Goal: Task Accomplishment & Management: Manage account settings

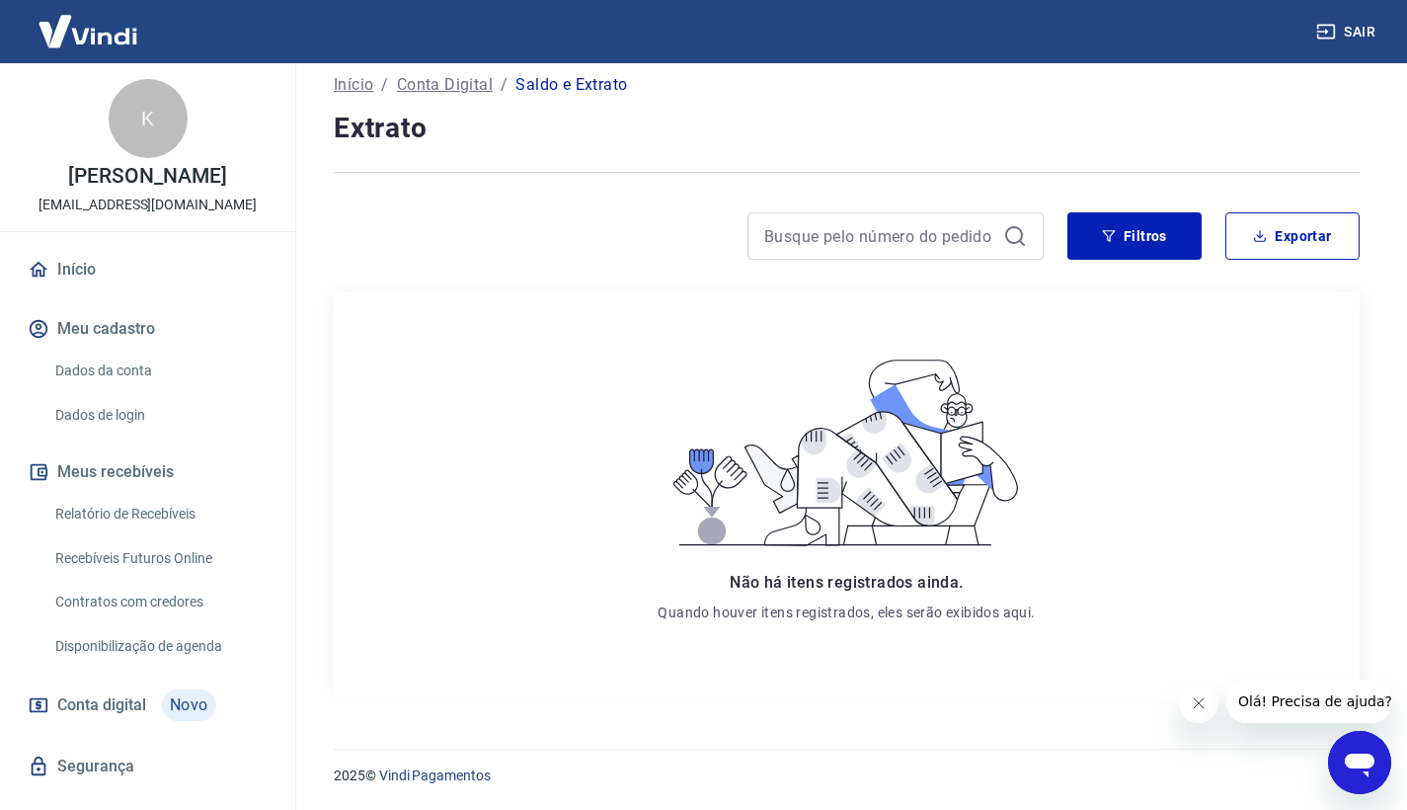
scroll to position [116, 0]
click at [1360, 28] on button "Sair" at bounding box center [1348, 32] width 71 height 37
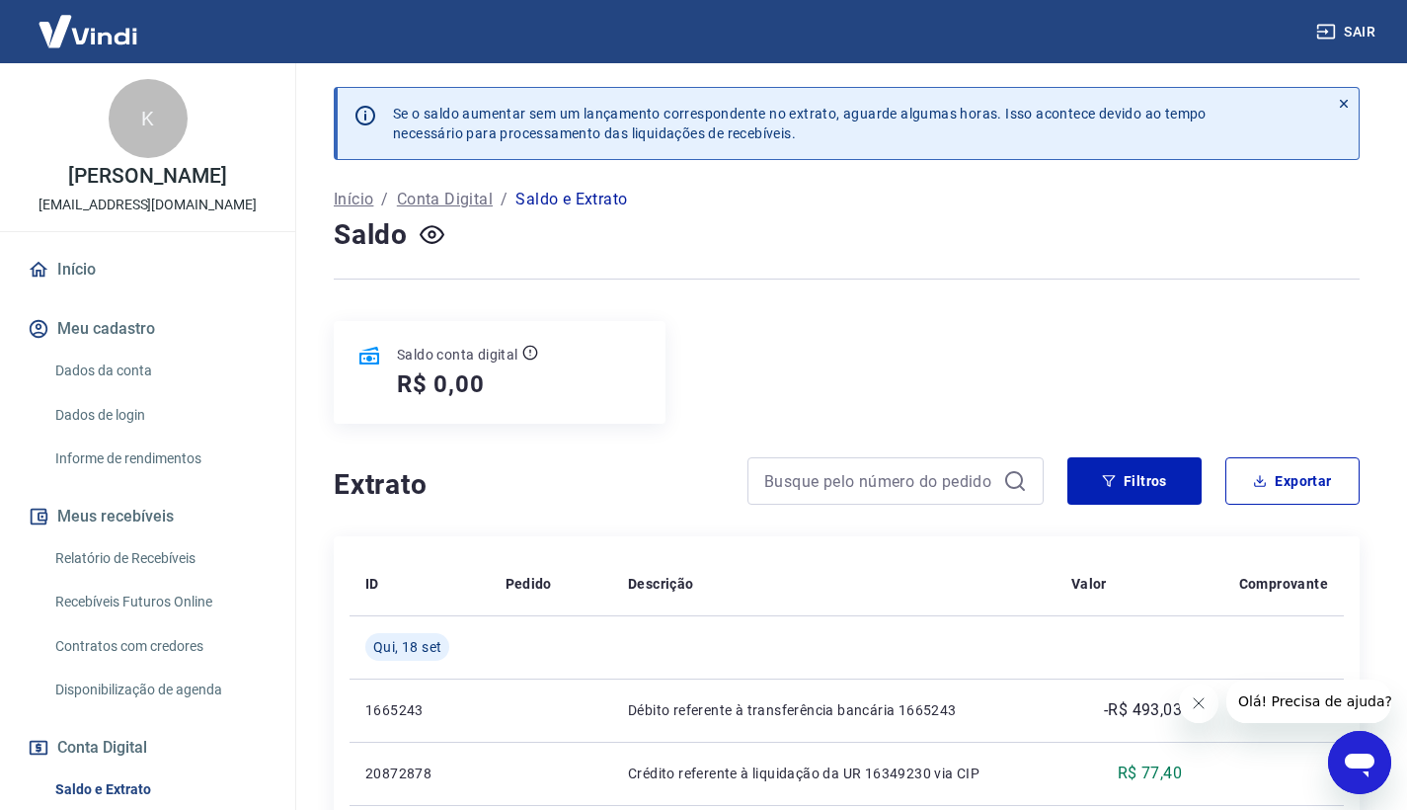
scroll to position [216, 0]
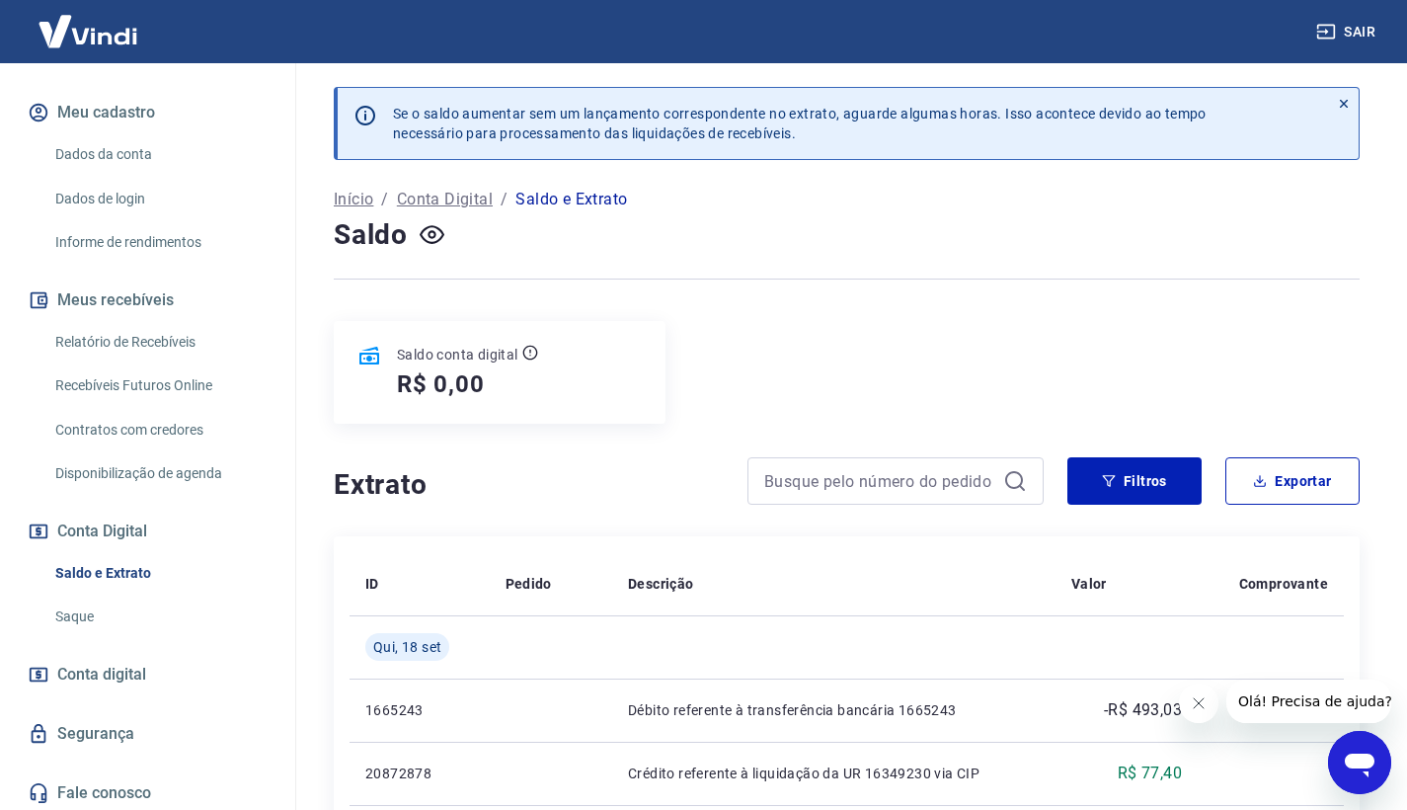
click at [129, 524] on button "Conta Digital" at bounding box center [148, 531] width 248 height 43
click at [120, 606] on link "Saque" at bounding box center [159, 617] width 224 height 40
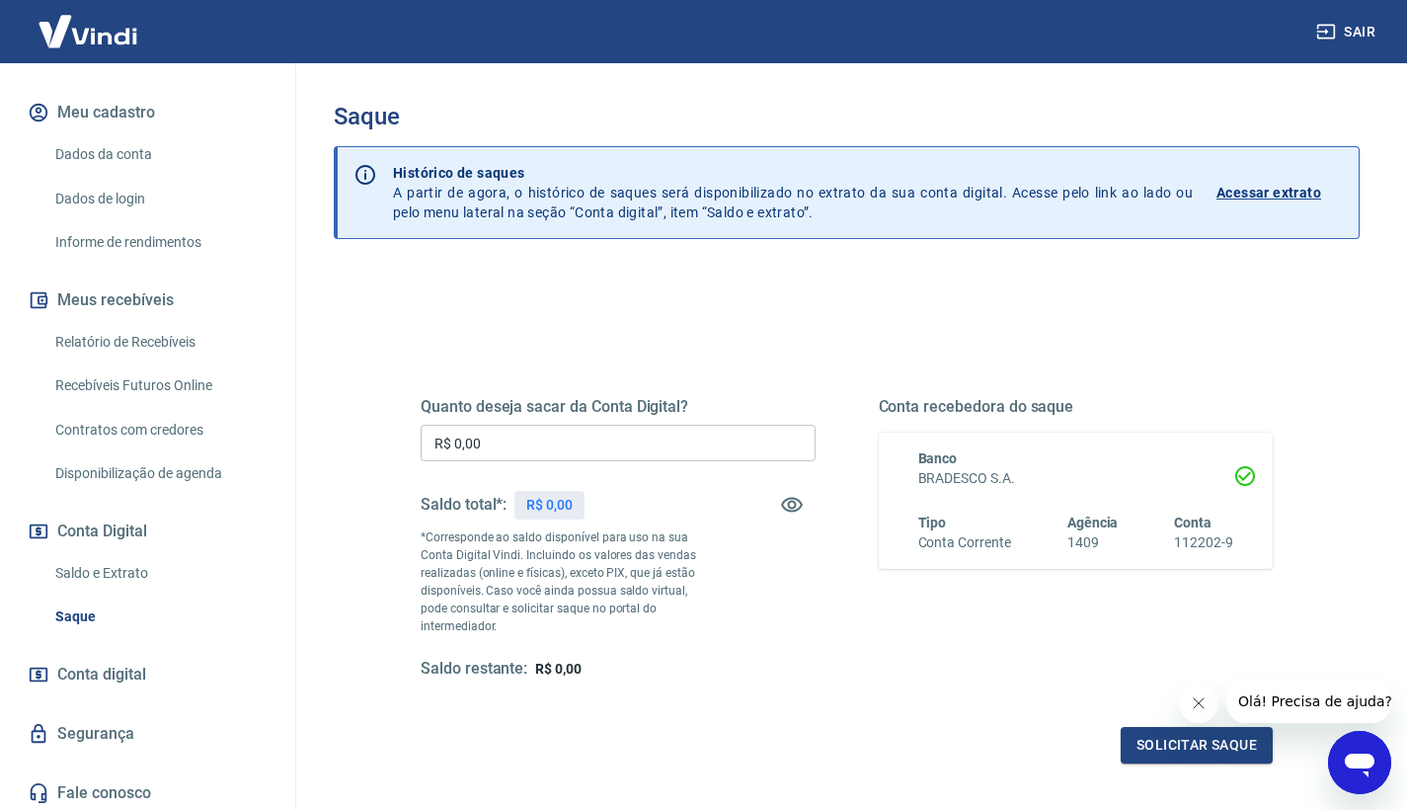
click at [135, 634] on div "Início Meu cadastro Dados da conta Dados de login Informe de rendimentos Meus r…" at bounding box center [147, 423] width 295 height 783
click at [131, 613] on link "Saque" at bounding box center [159, 617] width 224 height 40
